Goal: Task Accomplishment & Management: Complete application form

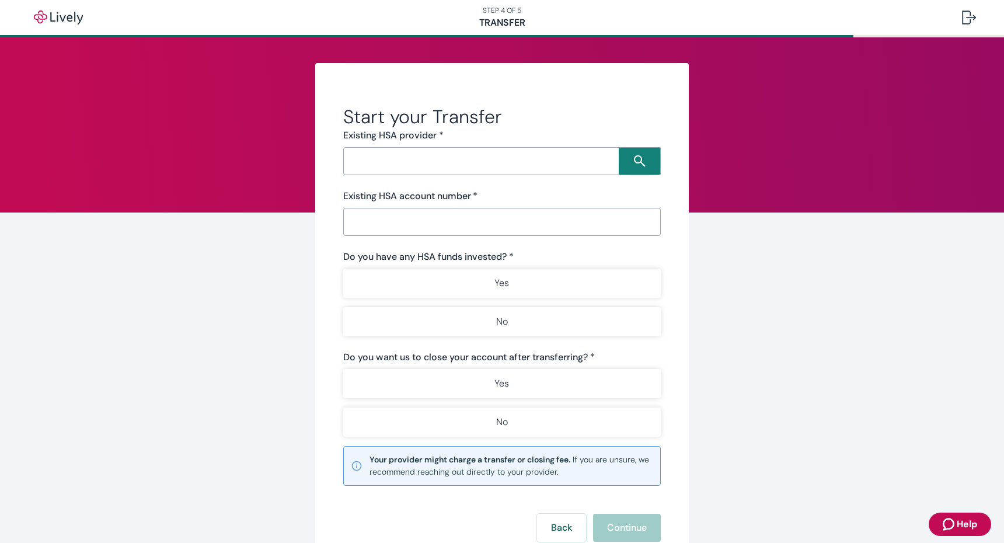
scroll to position [21, 0]
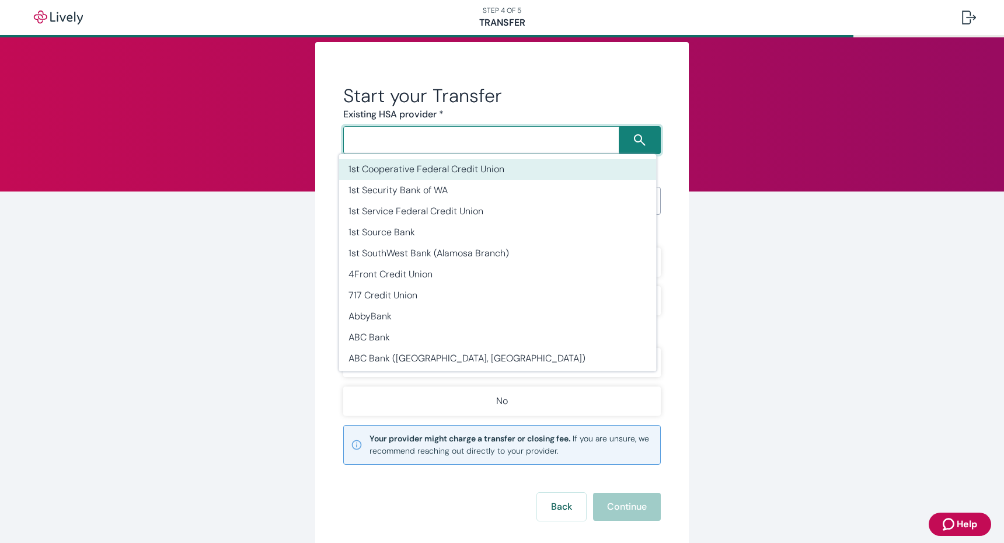
click at [407, 143] on input "Search input" at bounding box center [483, 140] width 272 height 16
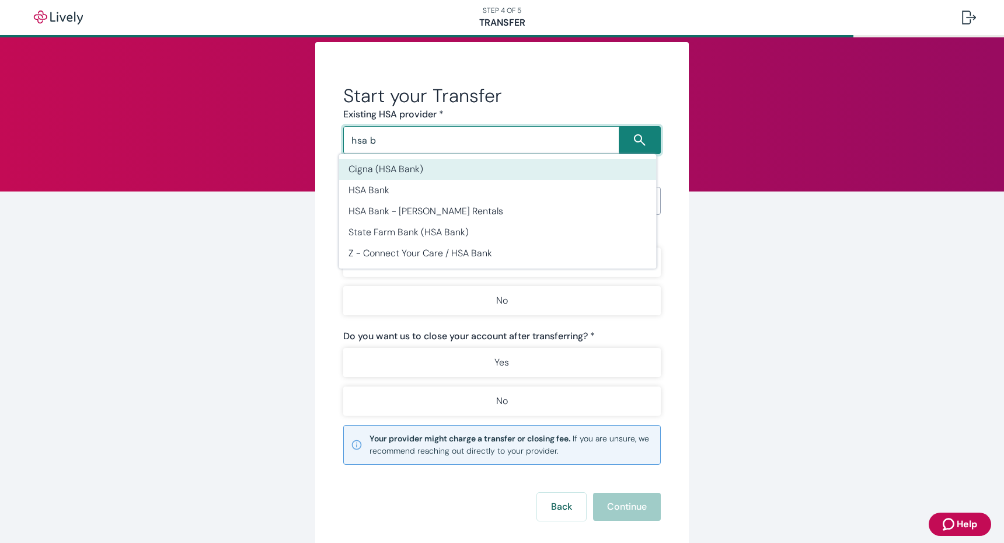
scroll to position [19, 0]
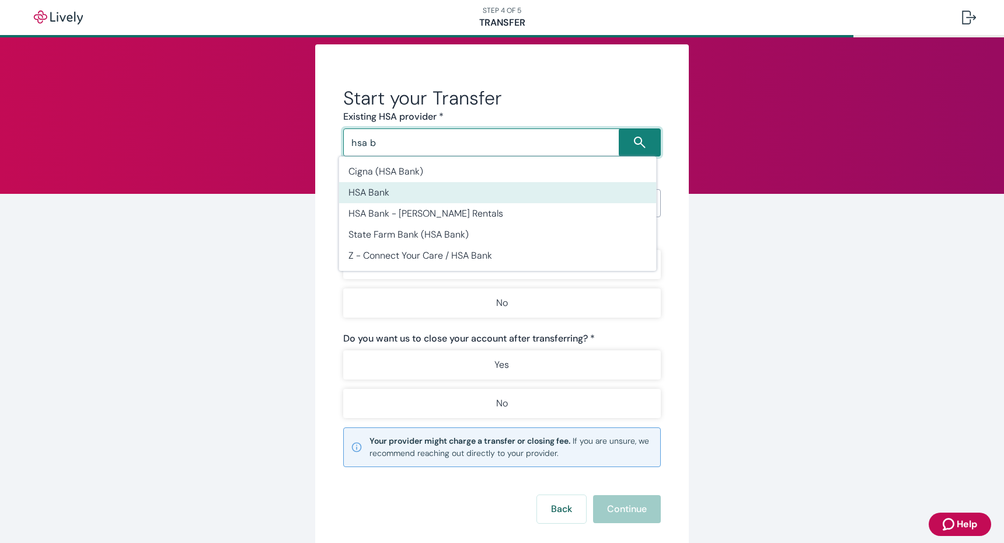
click at [368, 190] on li "HSA Bank" at bounding box center [498, 192] width 318 height 21
type input "HSA Bank"
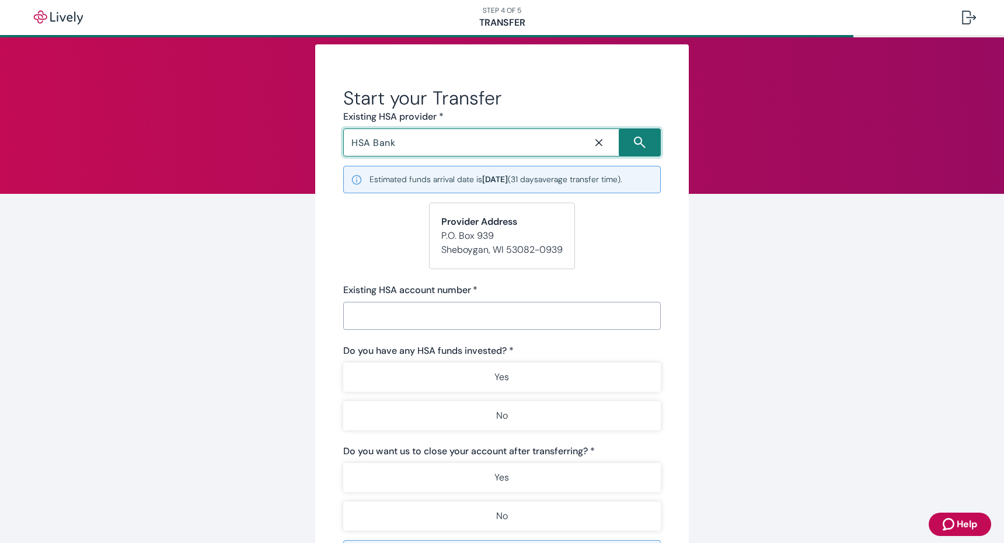
click at [392, 321] on input "Existing HSA account number   *" at bounding box center [502, 315] width 318 height 23
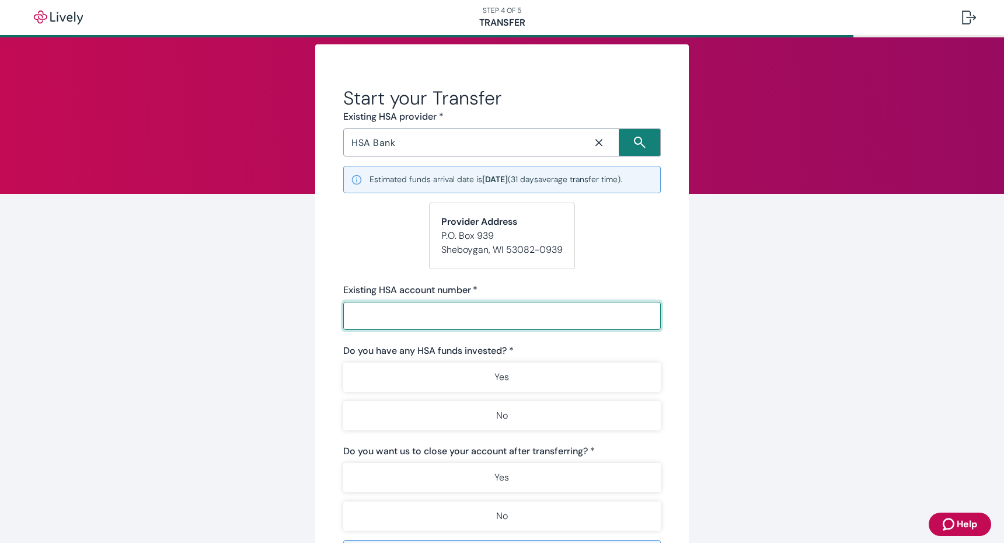
paste input "13253154"
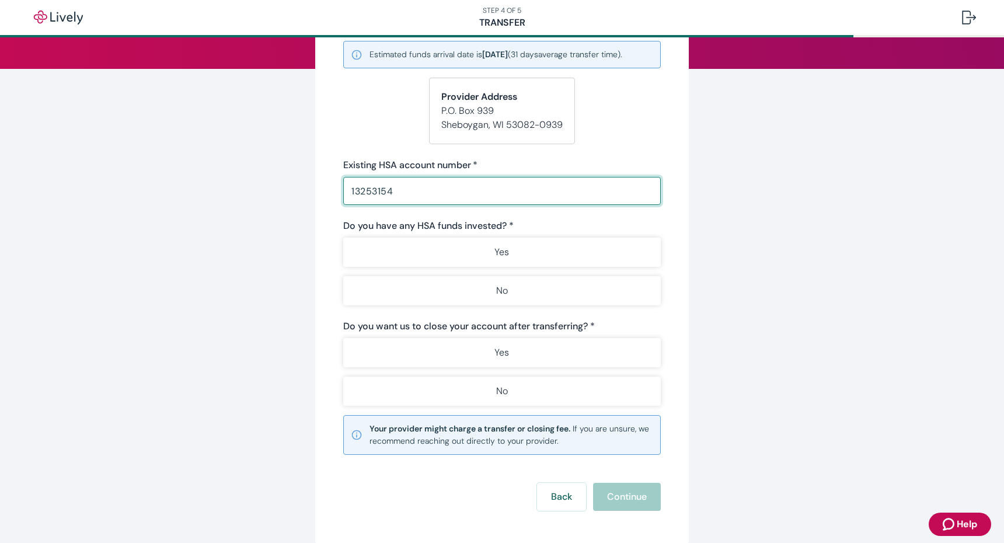
scroll to position [187, 0]
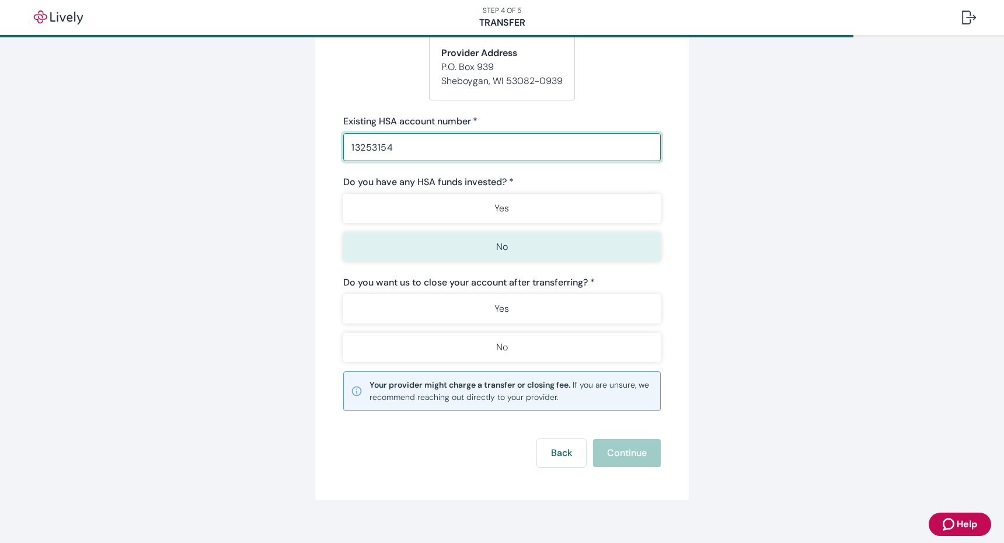
type input "13253154"
click at [497, 246] on p "No" at bounding box center [502, 247] width 12 height 14
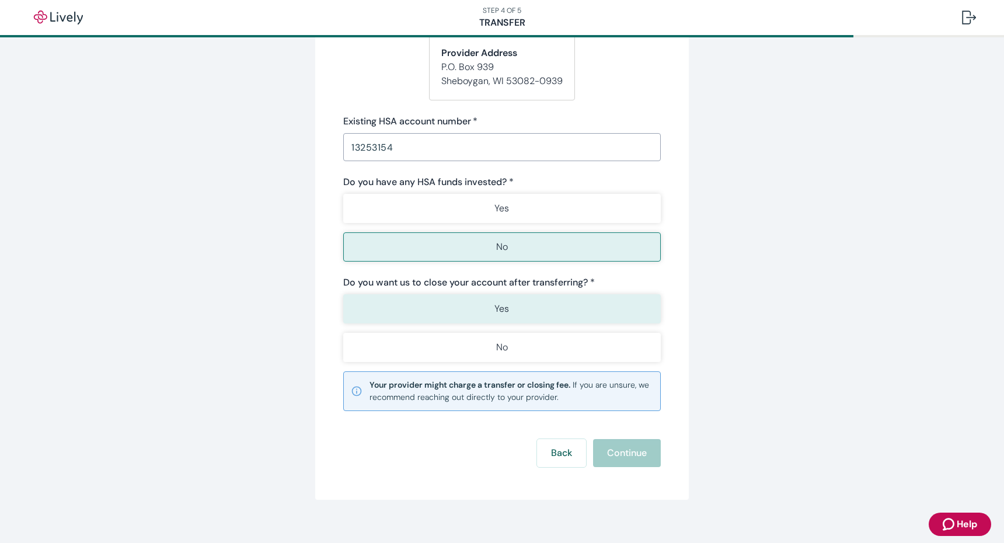
click at [500, 310] on p "Yes" at bounding box center [502, 309] width 15 height 14
click at [621, 454] on button "Continue" at bounding box center [627, 453] width 68 height 28
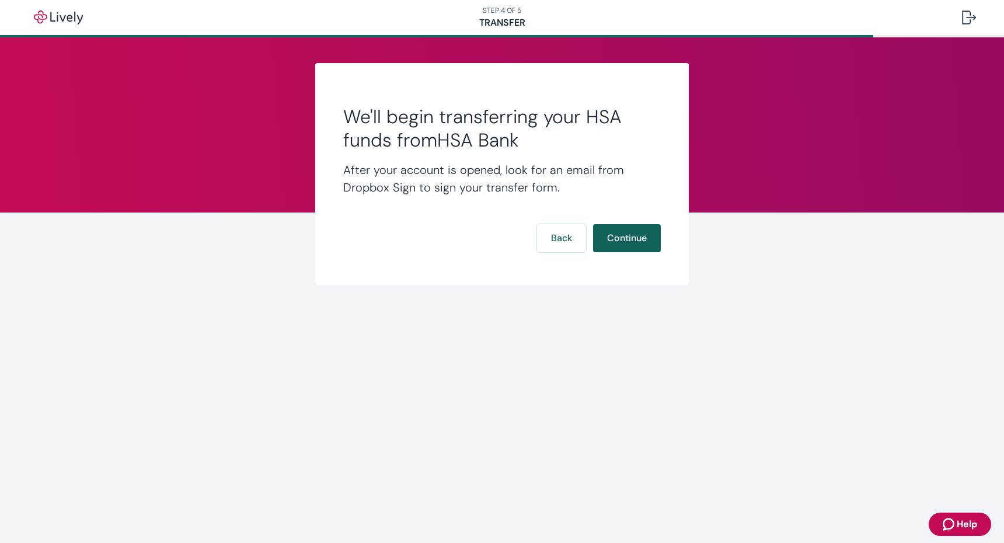
click at [632, 238] on button "Continue" at bounding box center [627, 238] width 68 height 28
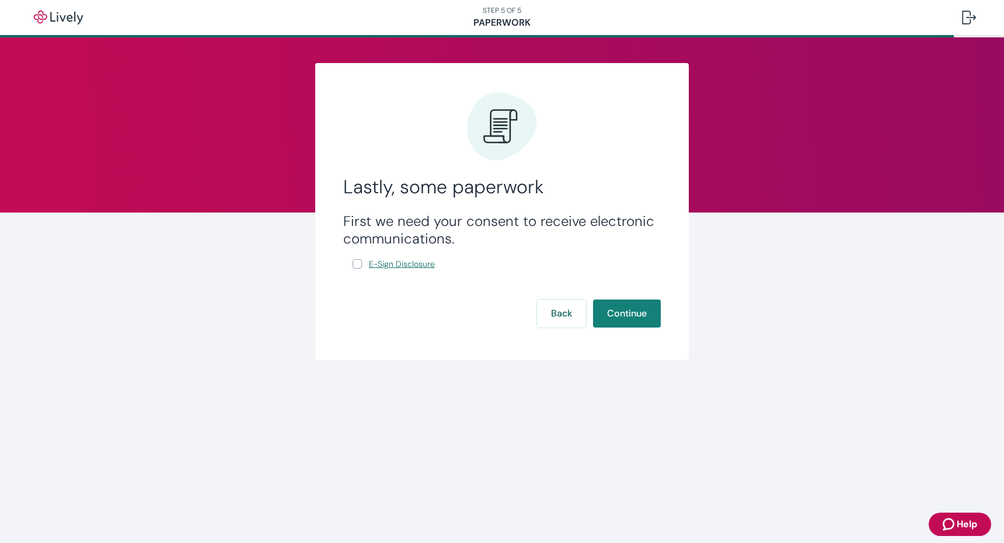
drag, startPoint x: 356, startPoint y: 265, endPoint x: 362, endPoint y: 268, distance: 7.3
click at [356, 265] on input "E-Sign Disclosure" at bounding box center [357, 263] width 9 height 9
checkbox input "true"
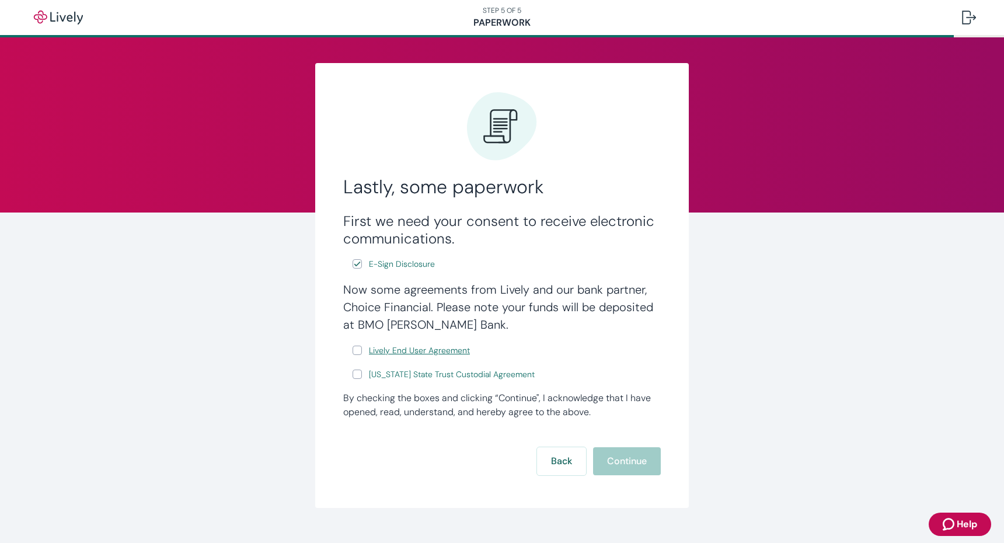
scroll to position [2, 0]
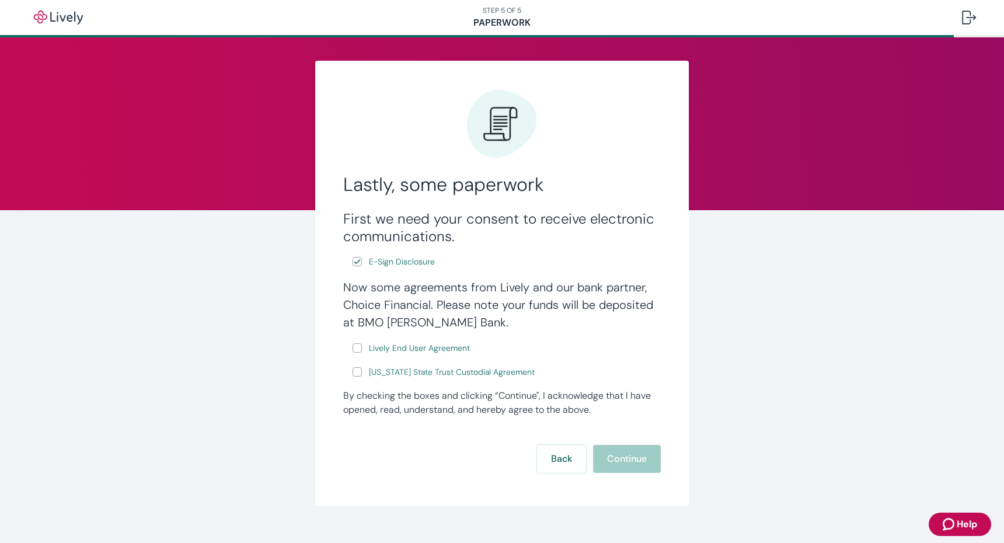
click at [354, 346] on input "Lively End User Agreement" at bounding box center [357, 347] width 9 height 9
checkbox input "true"
click at [355, 372] on input "[US_STATE] State Trust Custodial Agreement" at bounding box center [357, 371] width 9 height 9
checkbox input "true"
click at [627, 461] on button "Continue" at bounding box center [627, 459] width 68 height 28
